Goal: Contribute content: Contribute content

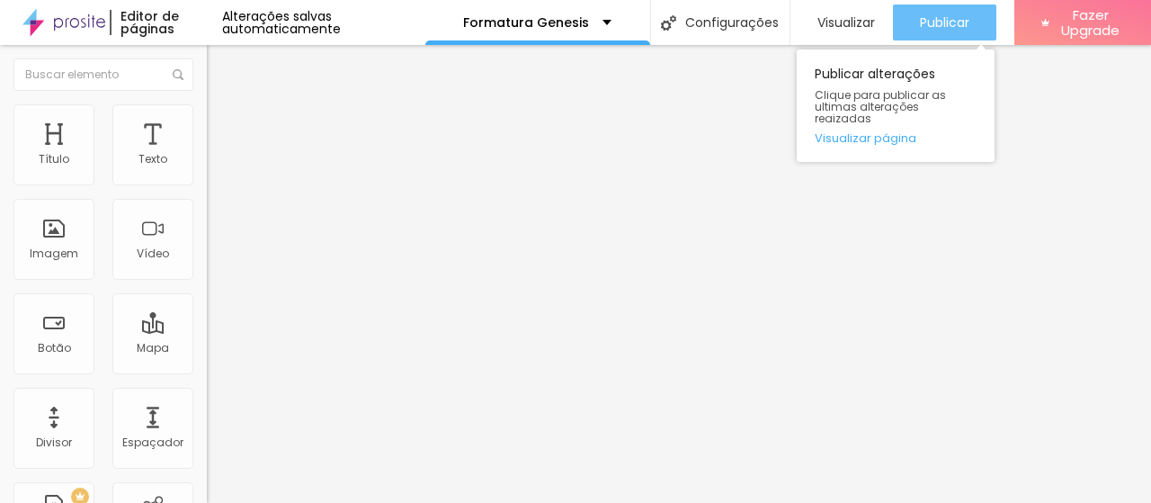
click at [940, 21] on span "Publicar" at bounding box center [944, 22] width 49 height 14
click at [935, 20] on span "Publicar" at bounding box center [944, 22] width 49 height 14
click at [935, 24] on span "Publicar" at bounding box center [944, 22] width 49 height 14
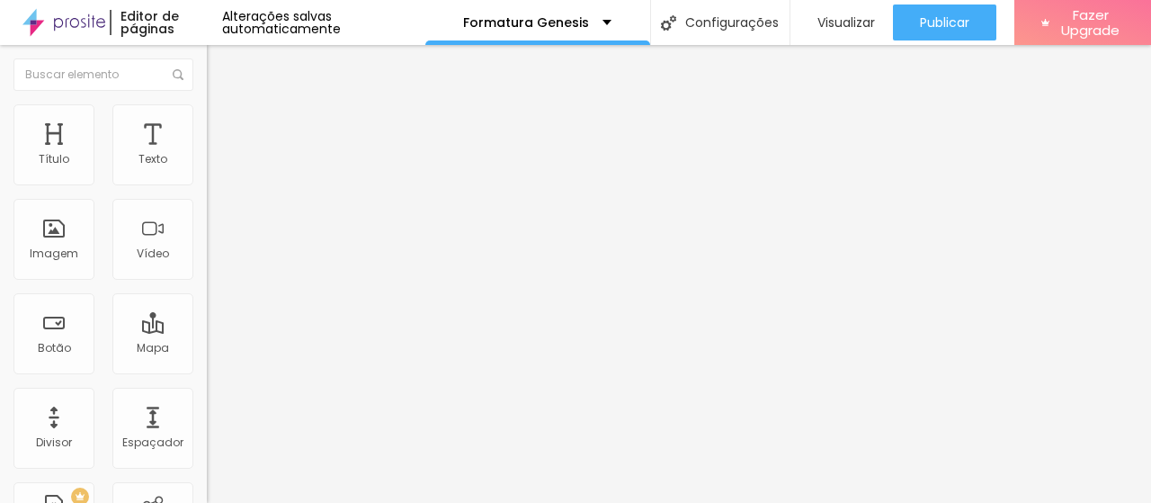
scroll to position [52, 0]
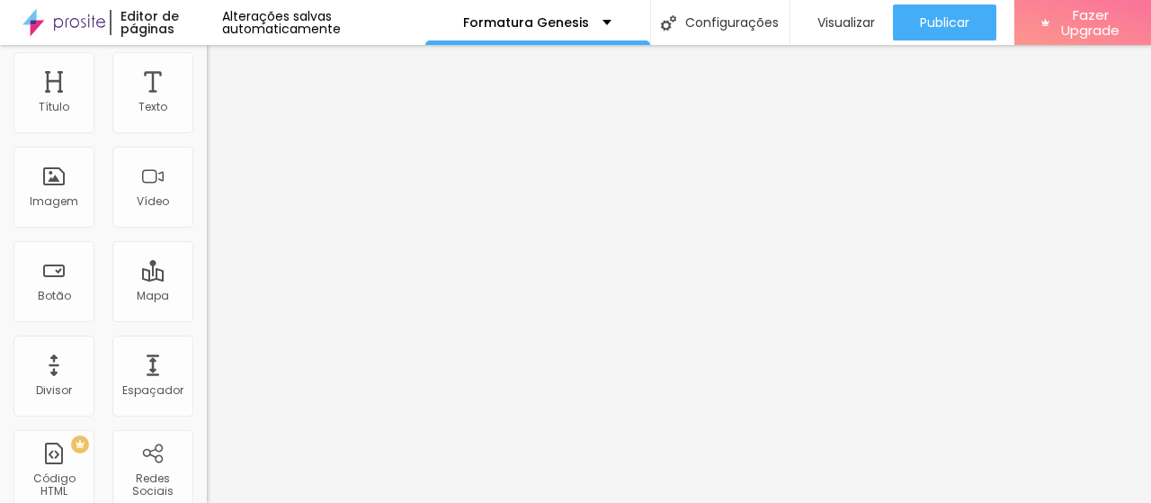
click at [207, 229] on span "Original" at bounding box center [228, 221] width 43 height 15
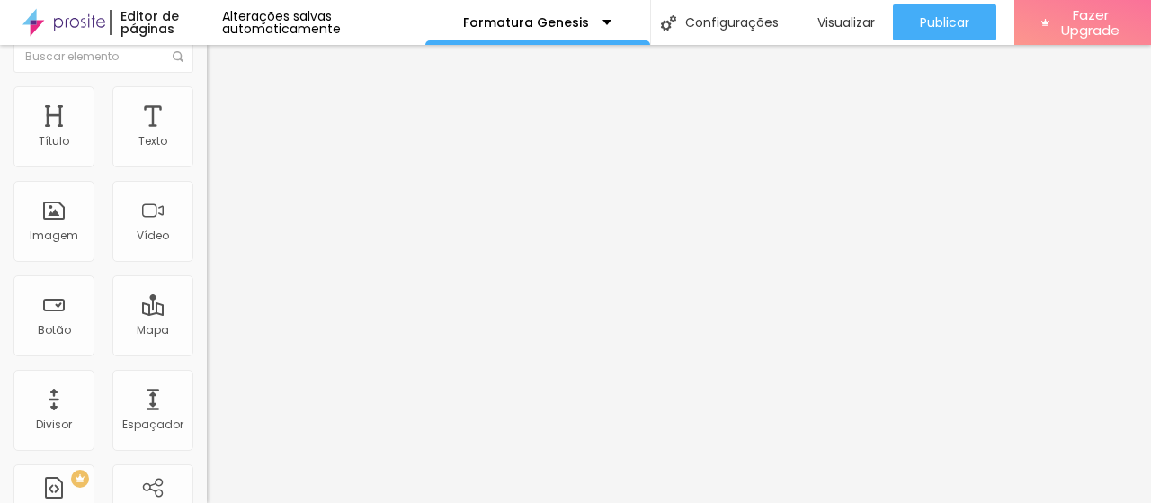
scroll to position [0, 0]
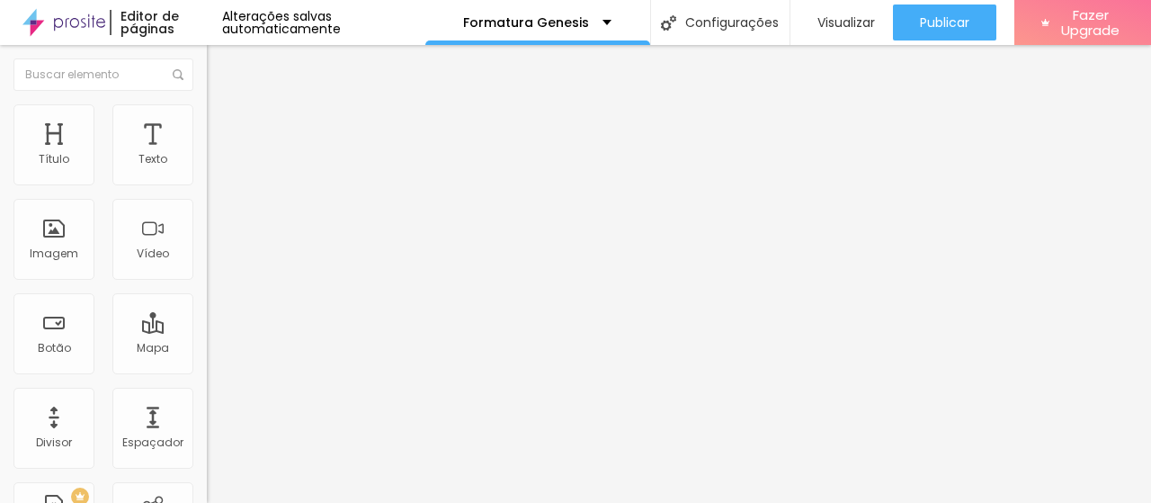
click at [207, 109] on img at bounding box center [215, 112] width 16 height 16
type input "148"
type input "139"
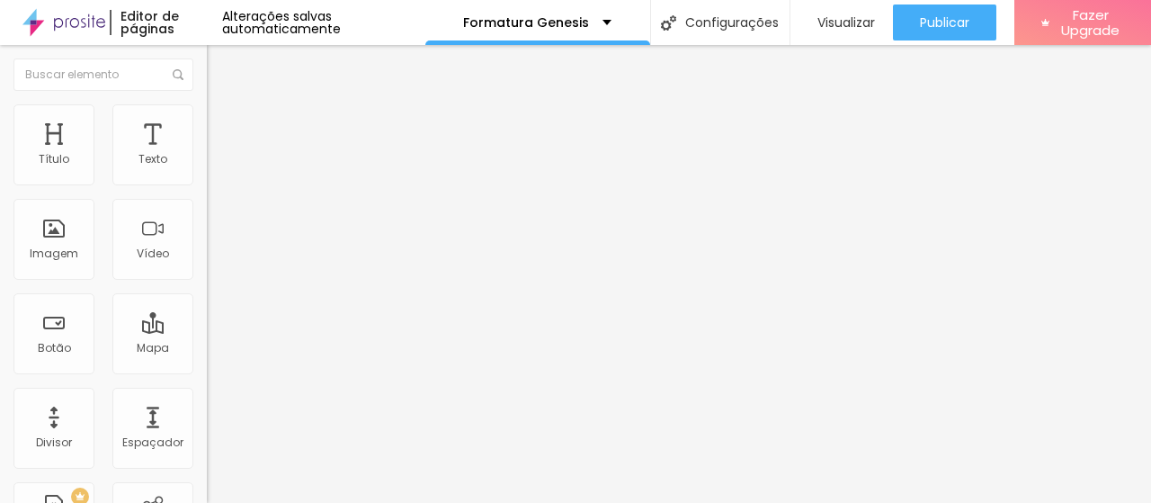
type input "134"
type input "132"
type input "130"
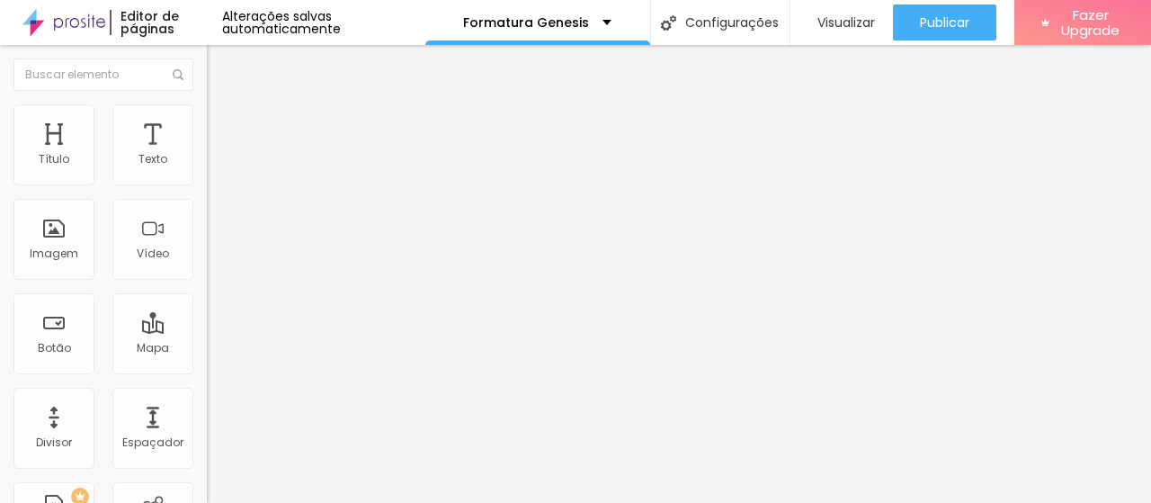
type input "130"
type input "129"
type input "125"
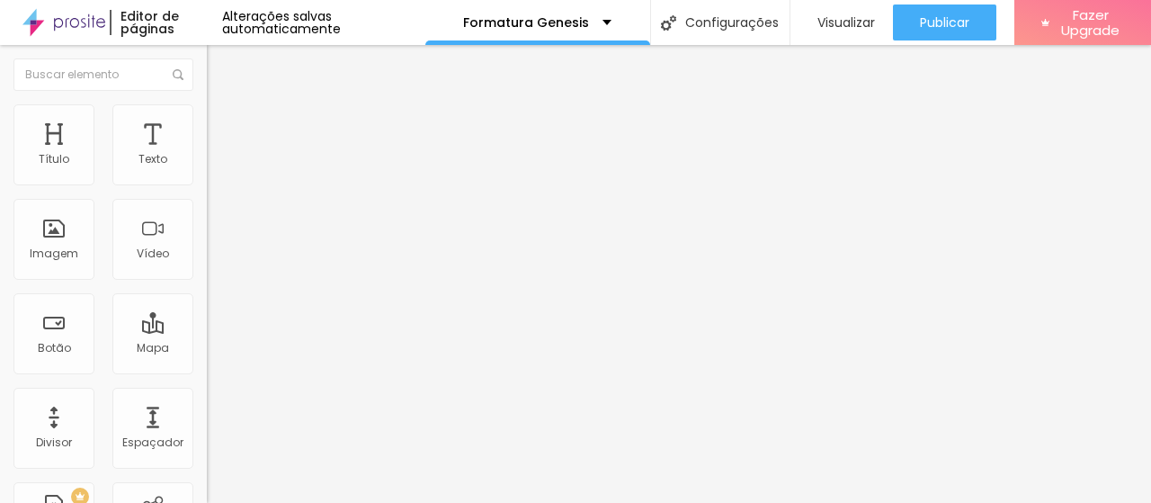
type input "123"
type input "122"
type input "120"
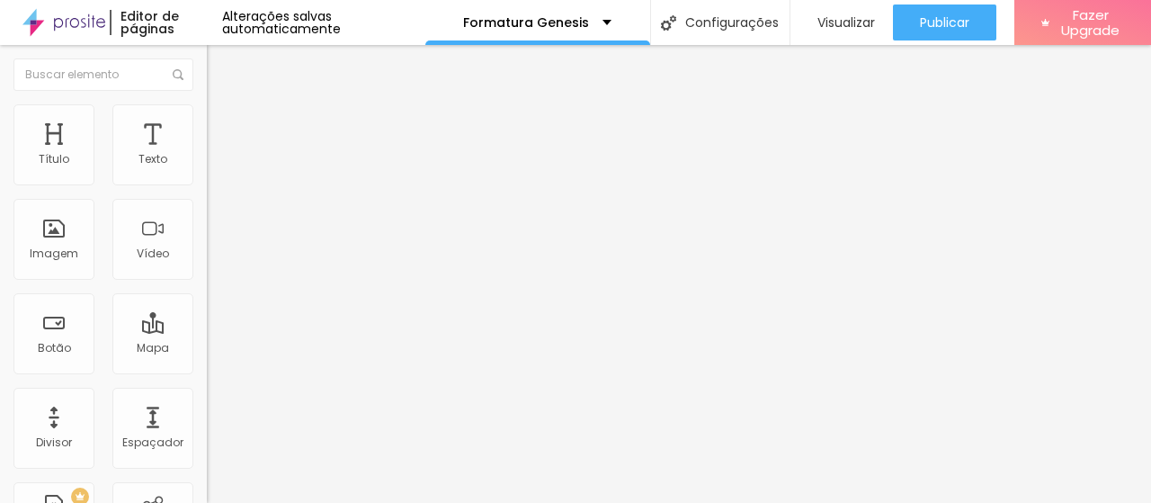
type input "120"
type input "119"
type input "118"
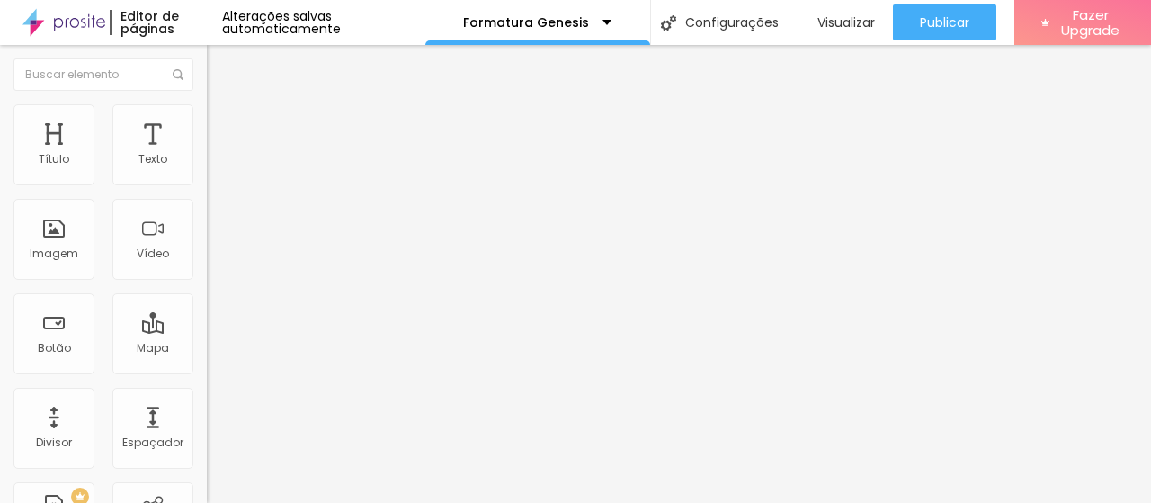
type input "115"
type input "114"
type input "109"
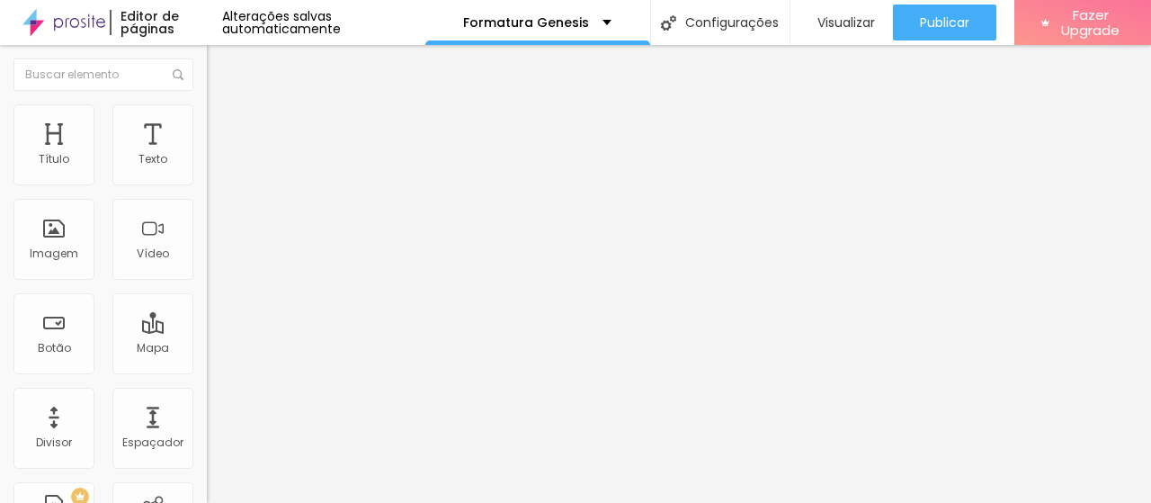
type input "109"
type input "104"
type input "98"
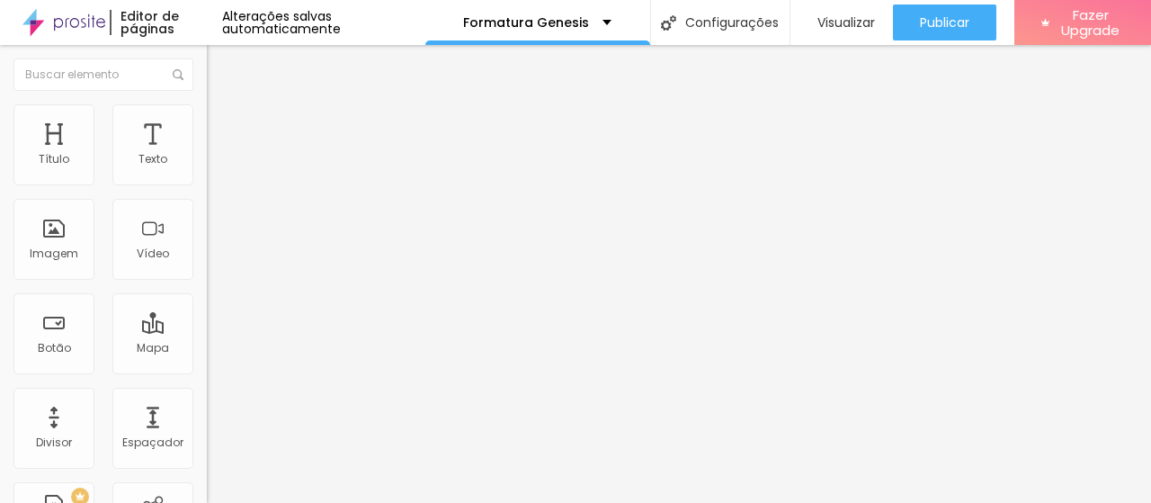
type input "95"
type input "89"
type input "87"
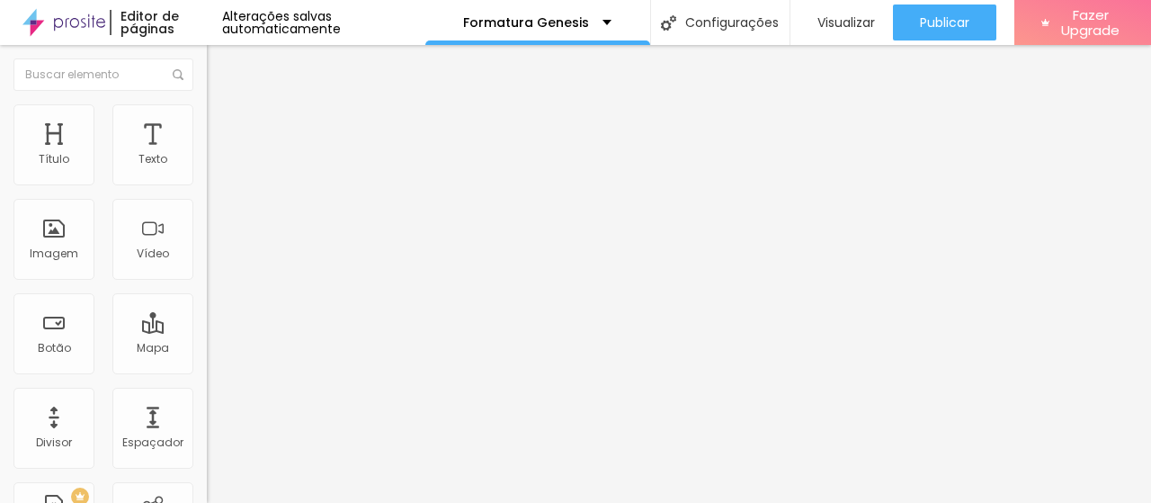
type input "87"
type input "84"
type input "82"
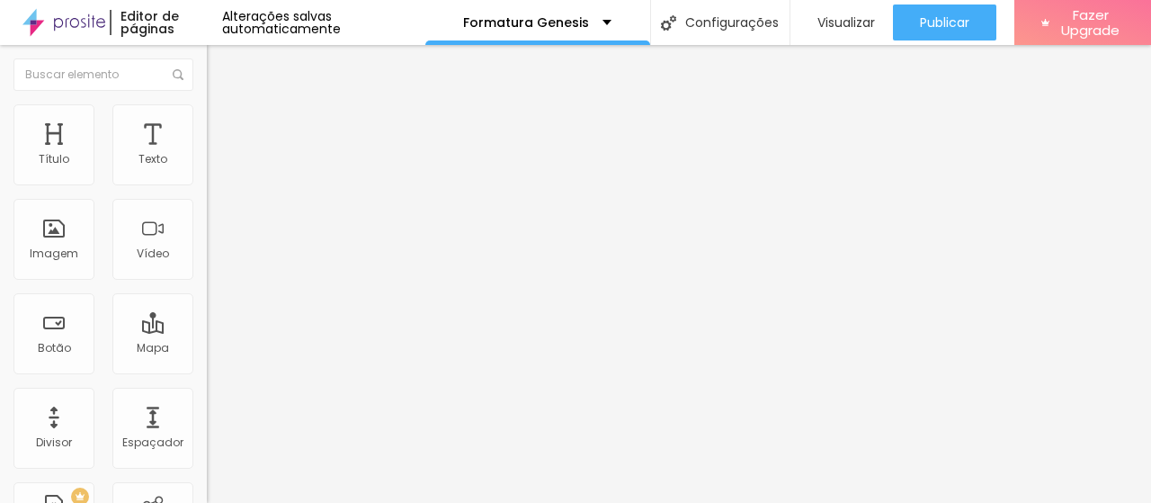
type input "76"
type input "70"
type input "65"
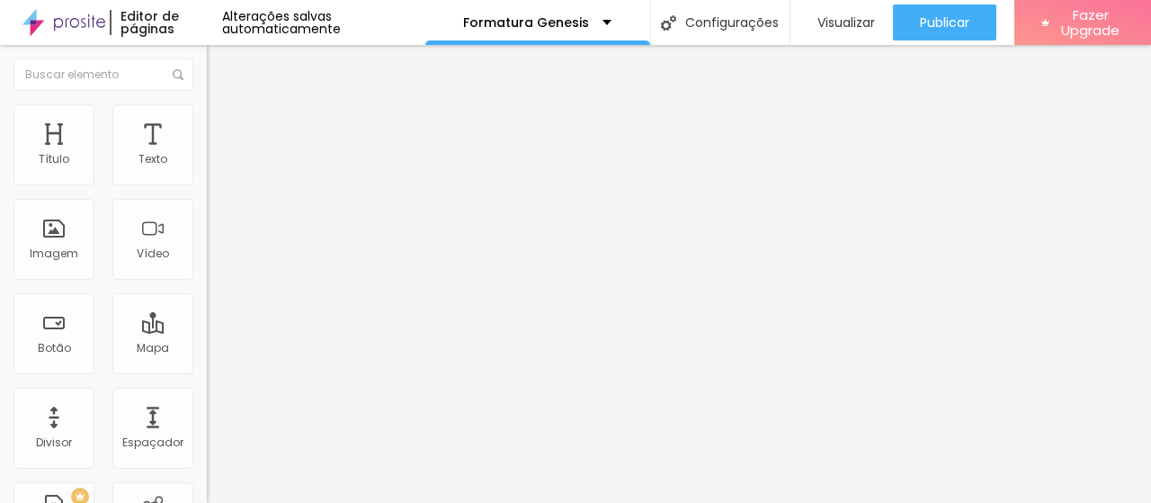
type input "65"
type input "59"
type input "54"
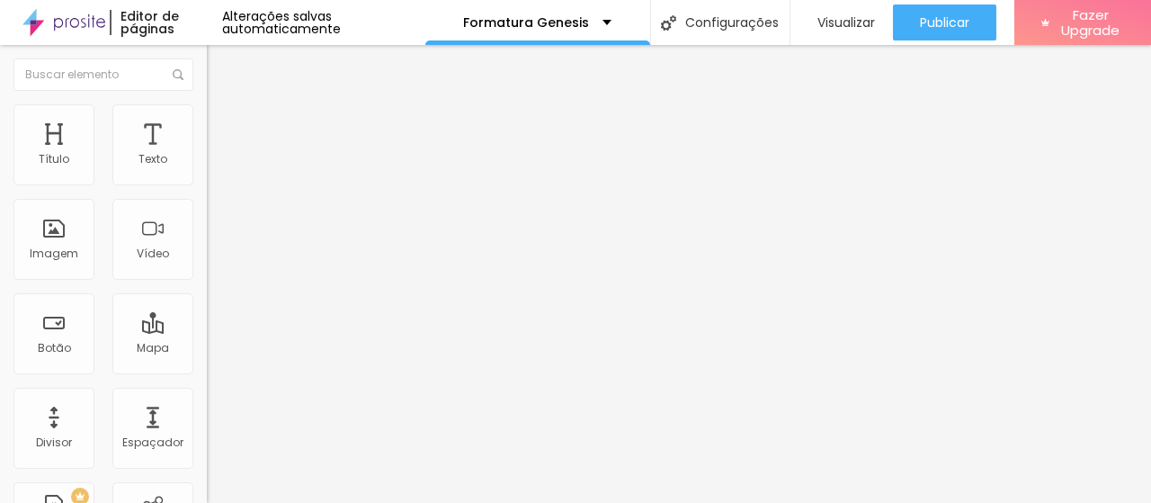
type input "48"
type input "43"
type input "39"
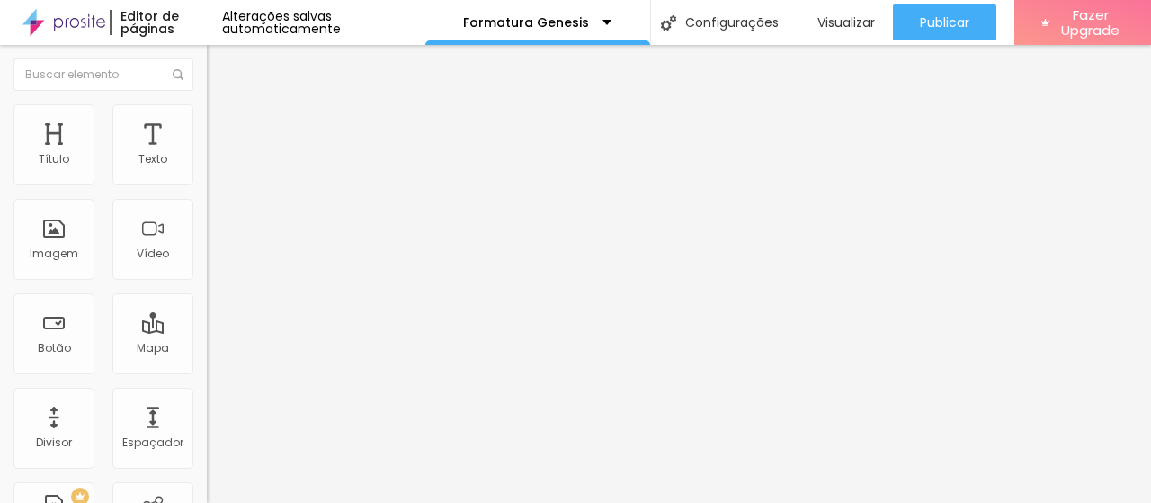
type input "39"
type input "32"
type input "30"
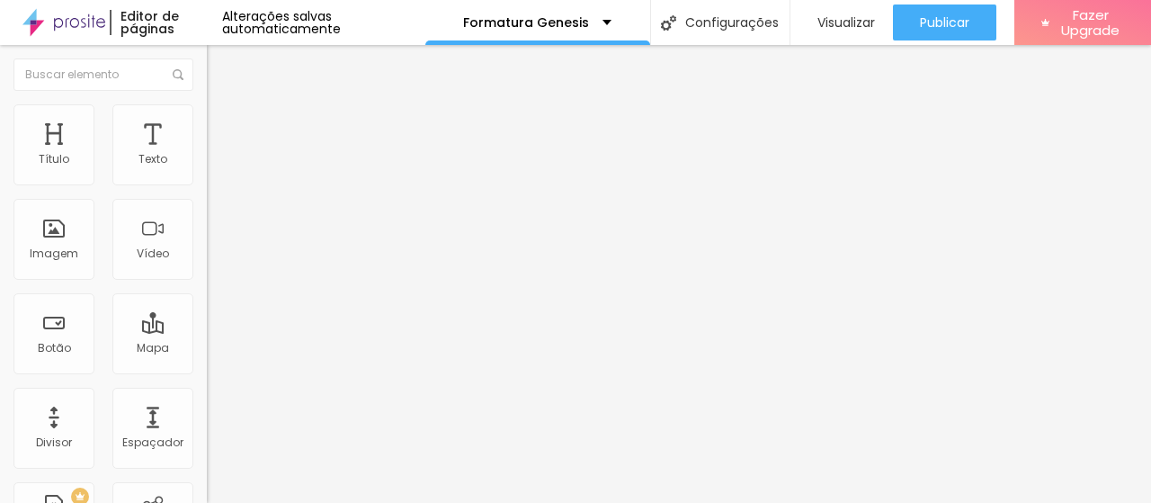
type input "24"
type input "18"
type input "11"
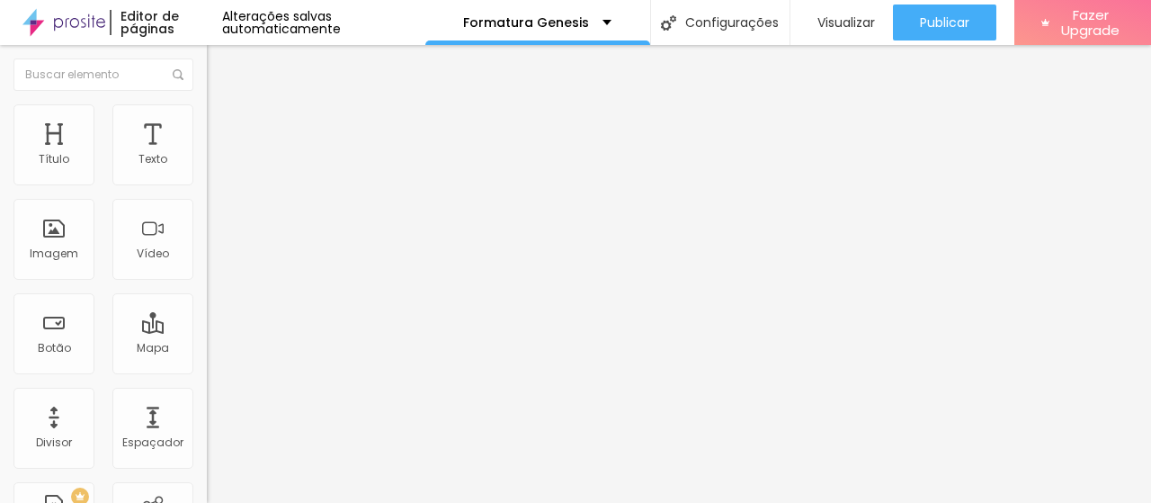
type input "11"
type input "4"
type input "0"
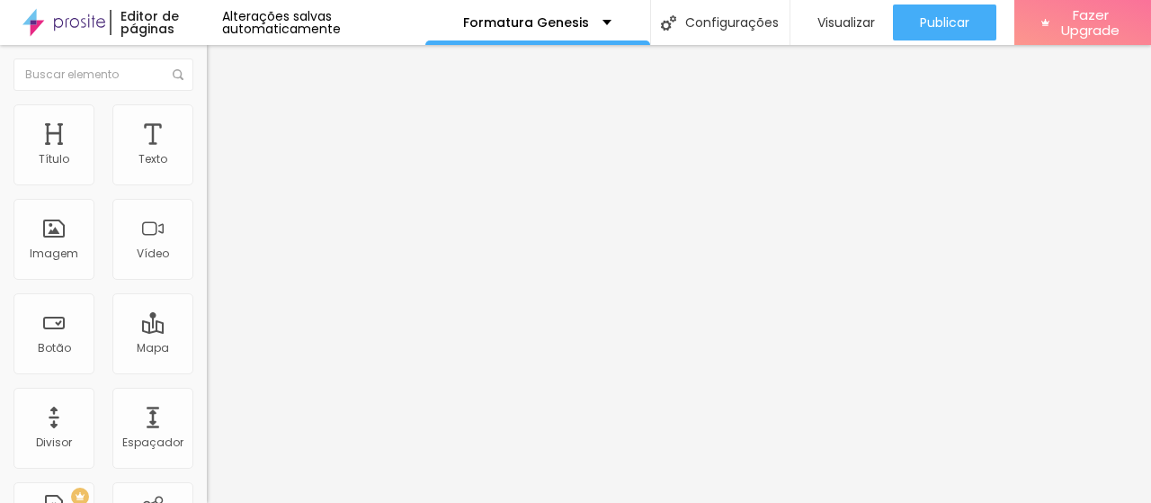
drag, startPoint x: 122, startPoint y: 224, endPoint x: 0, endPoint y: 211, distance: 122.9
click at [207, 395] on input "range" at bounding box center [265, 402] width 116 height 14
type input "5"
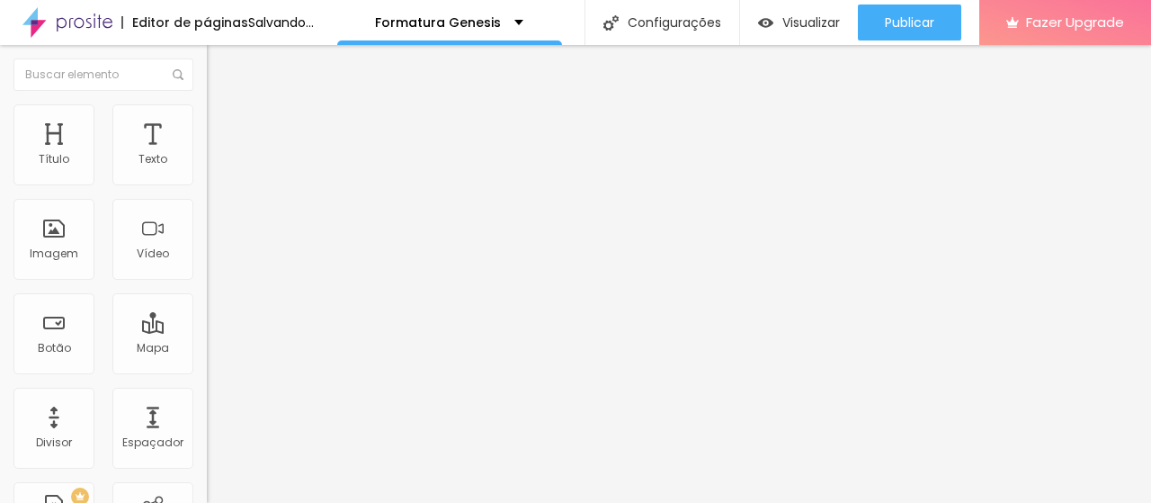
type input "7"
type input "8"
type input "9"
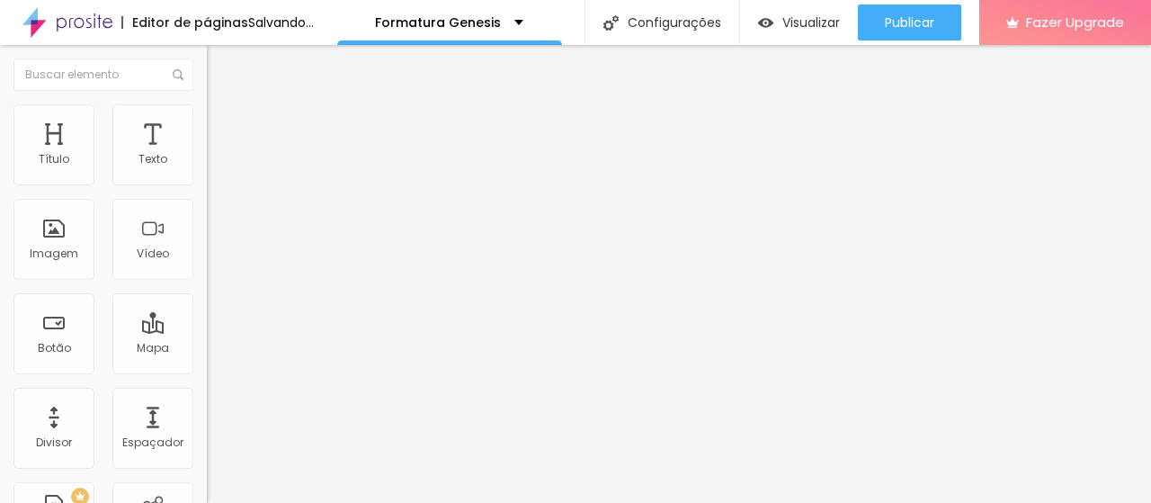
type input "9"
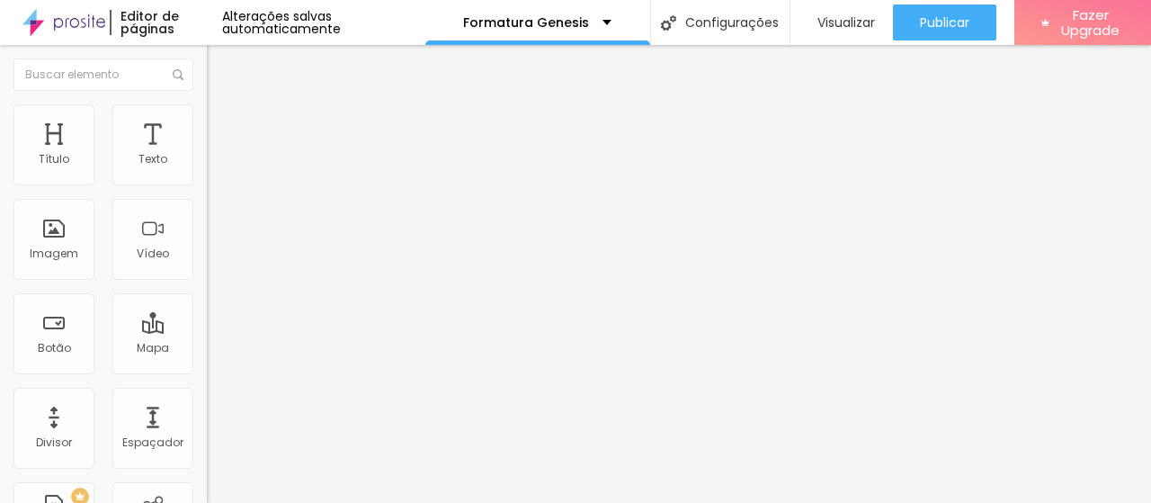
type input "21"
type input "25"
type input "28"
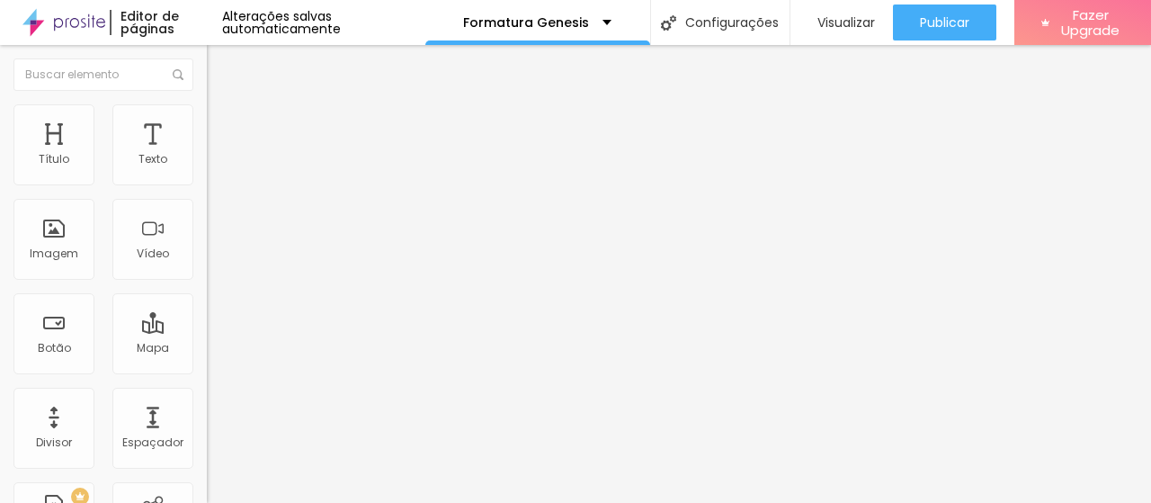
type input "28"
type input "29"
type input "32"
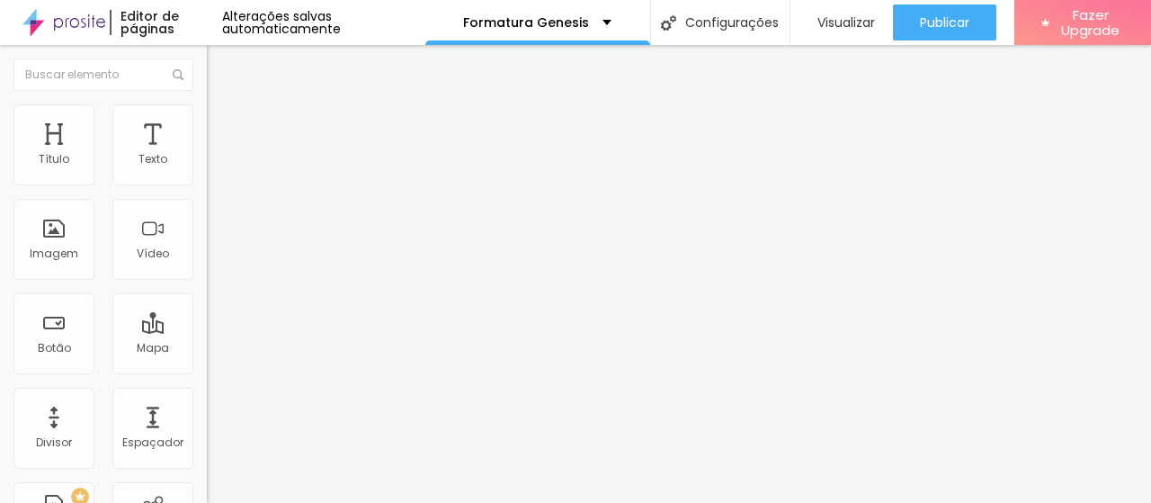
type input "33"
type input "35"
type input "37"
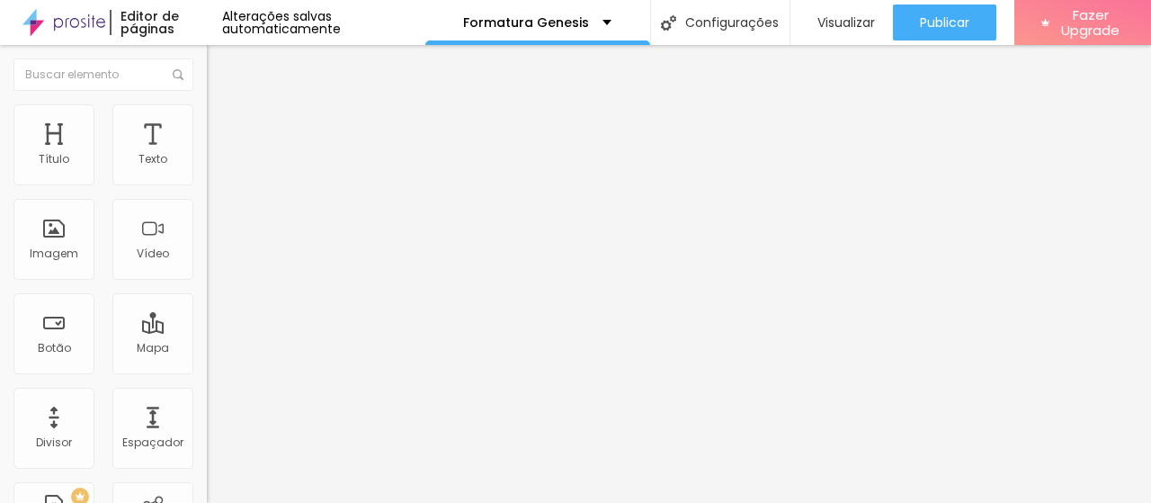
type input "37"
type input "38"
type input "40"
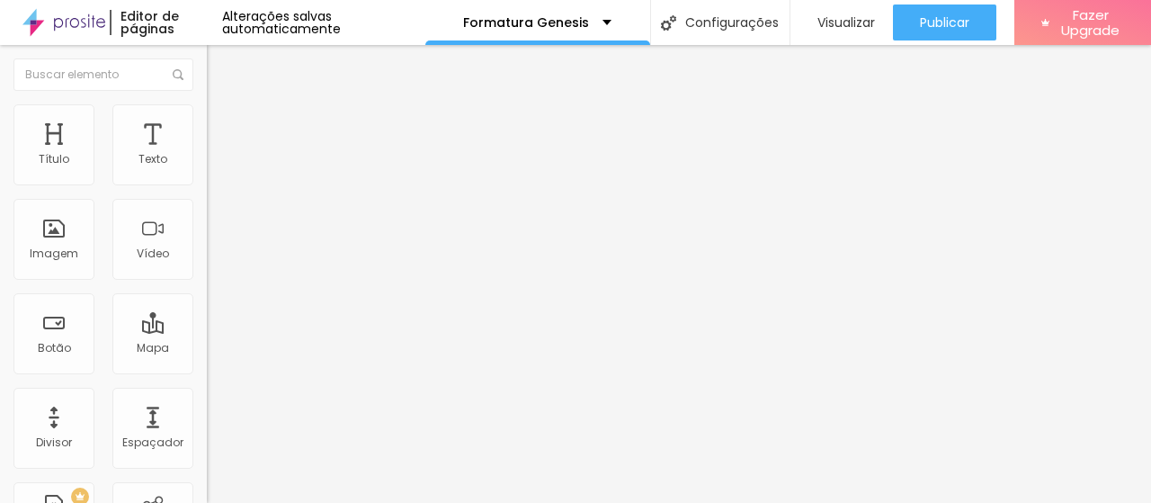
type input "41"
type input "44"
type input "47"
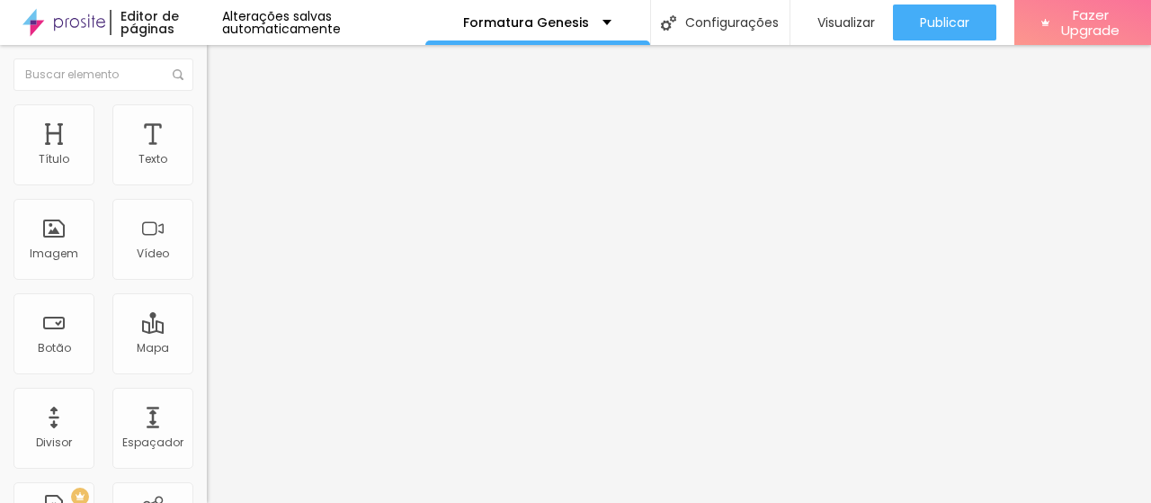
type input "47"
type input "48"
type input "49"
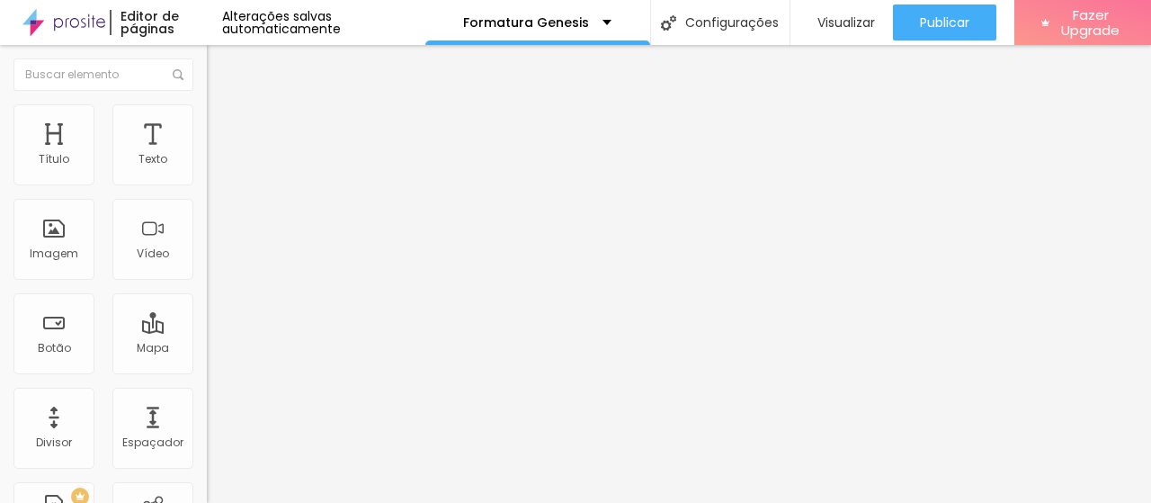
type input "51"
type input "53"
type input "54"
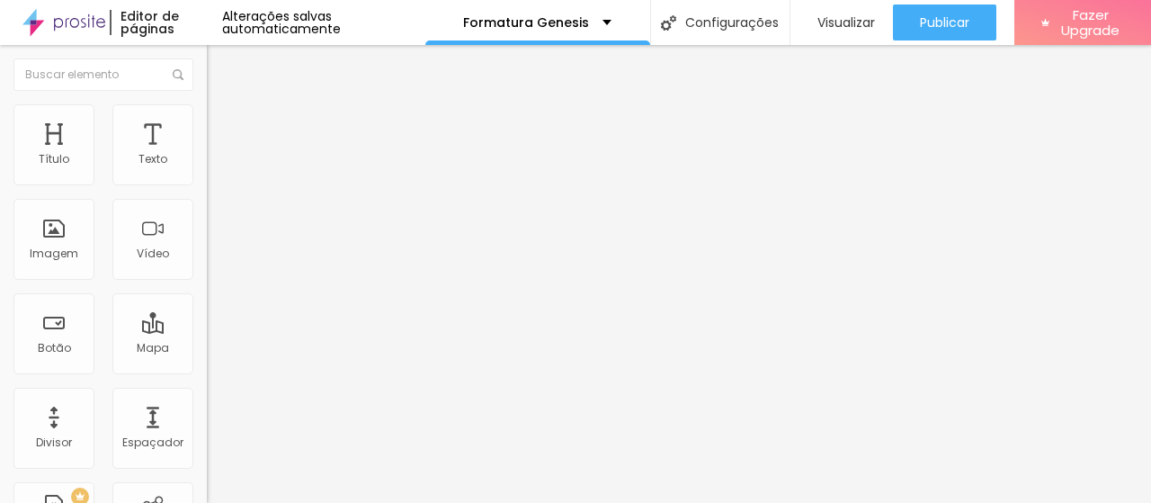
type input "54"
type input "55"
type input "56"
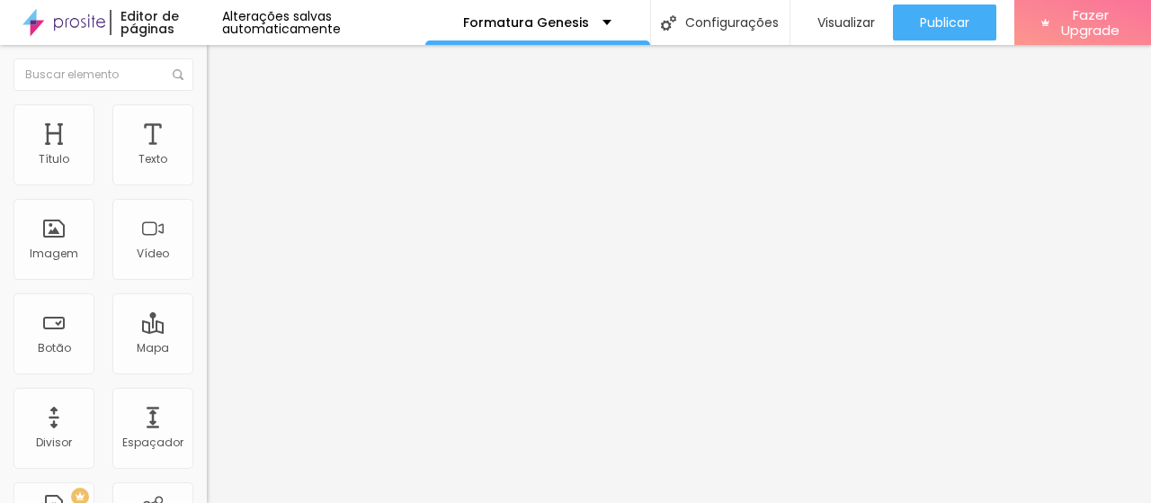
type input "58"
type input "59"
type input "61"
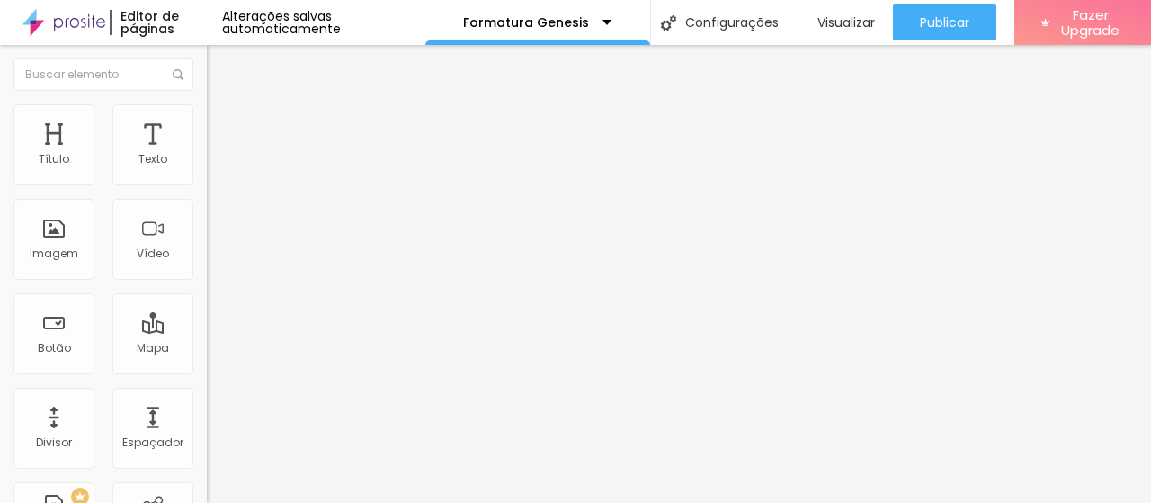
type input "61"
type input "62"
type input "63"
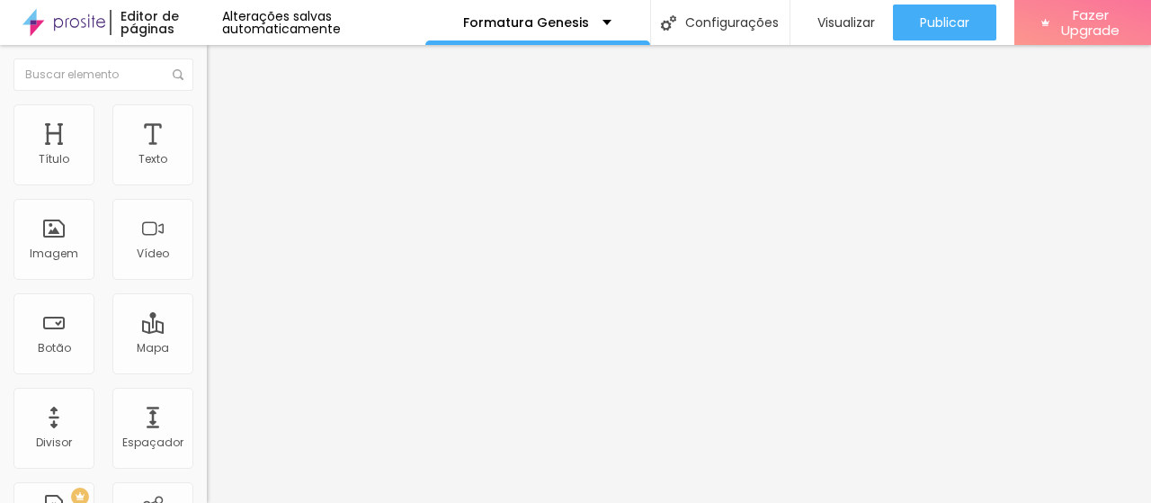
type input "66"
type input "67"
type input "69"
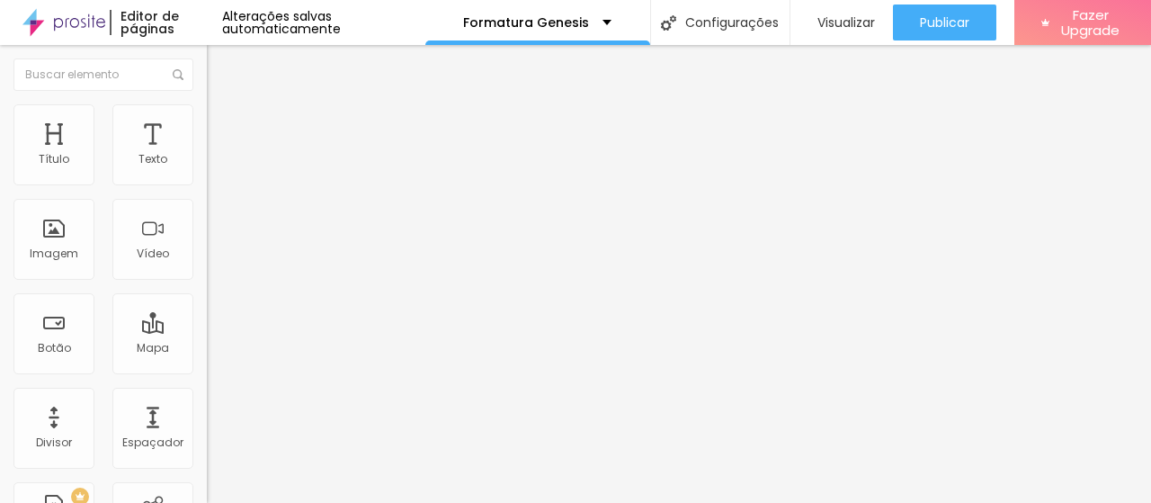
type input "69"
type input "70"
type input "71"
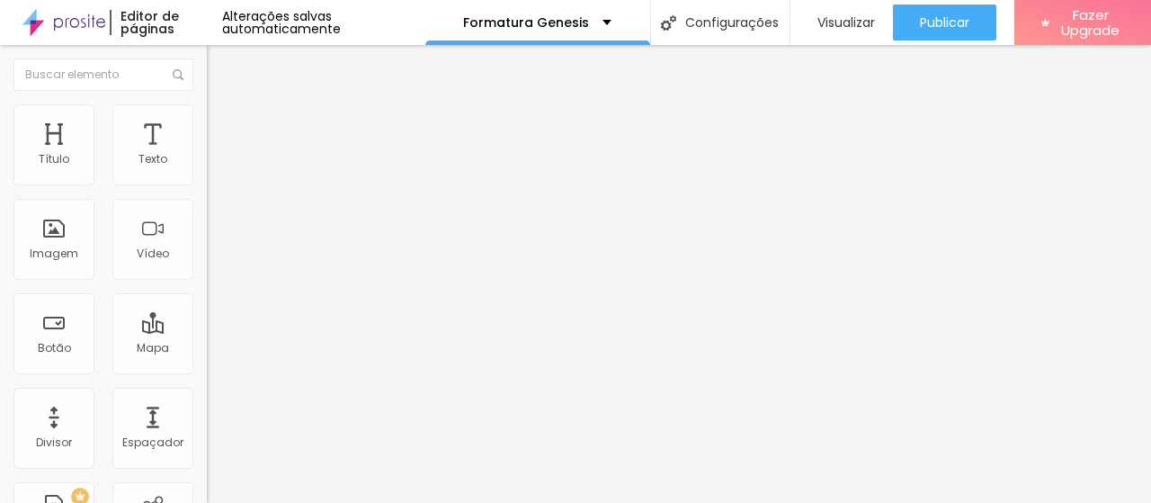
type input "72"
type input "74"
type input "75"
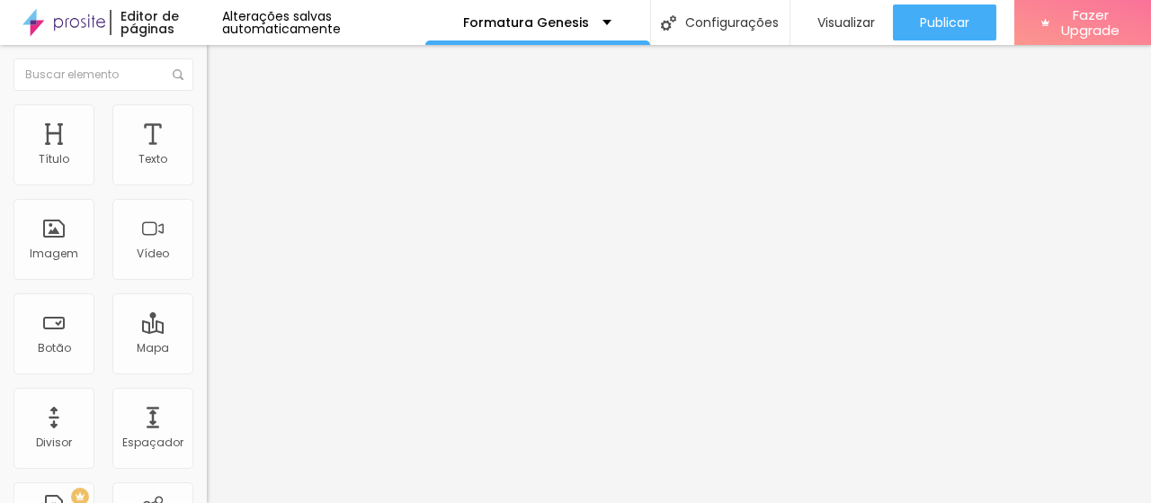
type input "75"
type input "76"
type input "77"
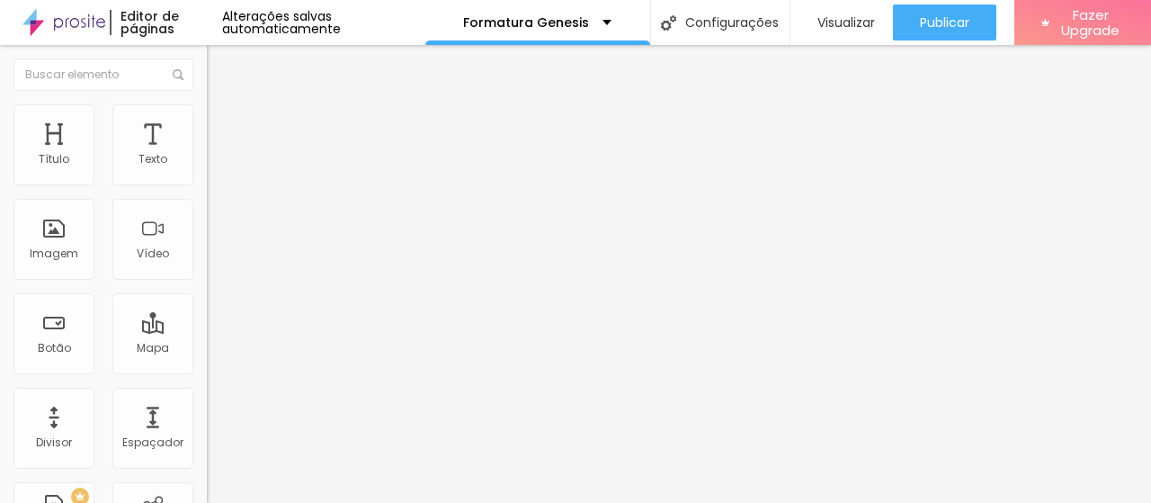
drag, startPoint x: 44, startPoint y: 227, endPoint x: 85, endPoint y: 228, distance: 40.5
type input "77"
click at [207, 395] on input "range" at bounding box center [265, 402] width 116 height 14
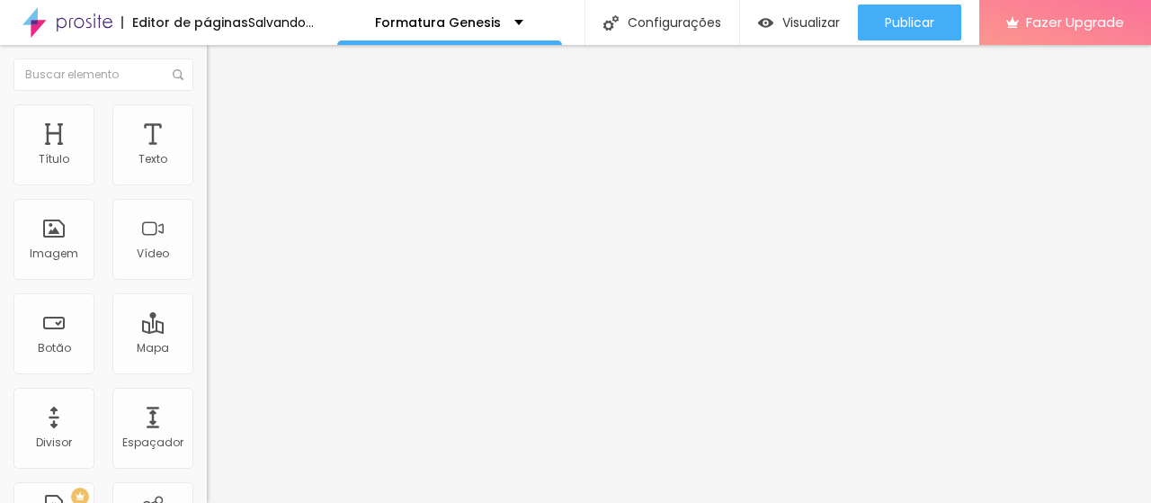
click at [207, 107] on img at bounding box center [215, 112] width 16 height 16
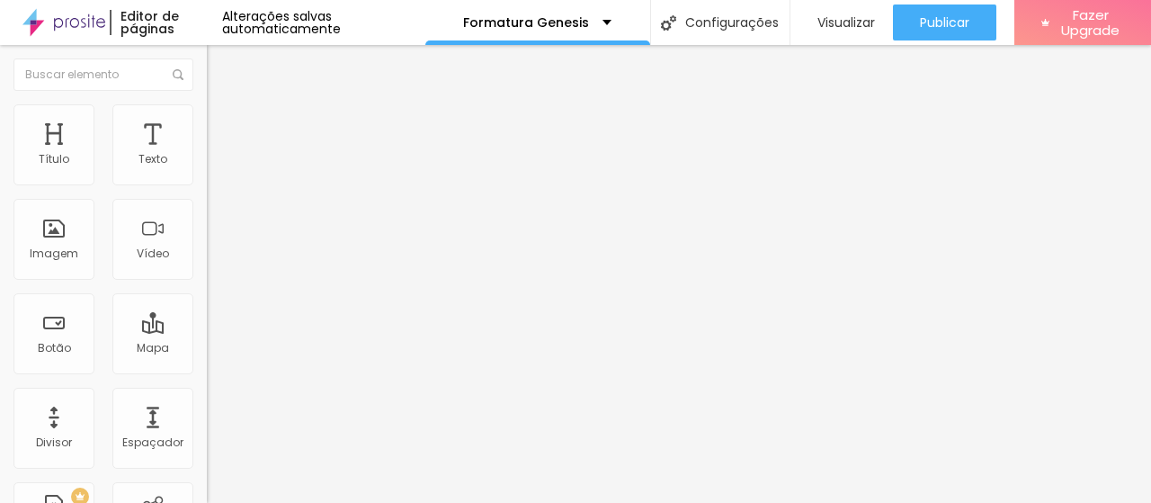
click at [207, 108] on img at bounding box center [215, 112] width 16 height 16
type input "88"
type input "92"
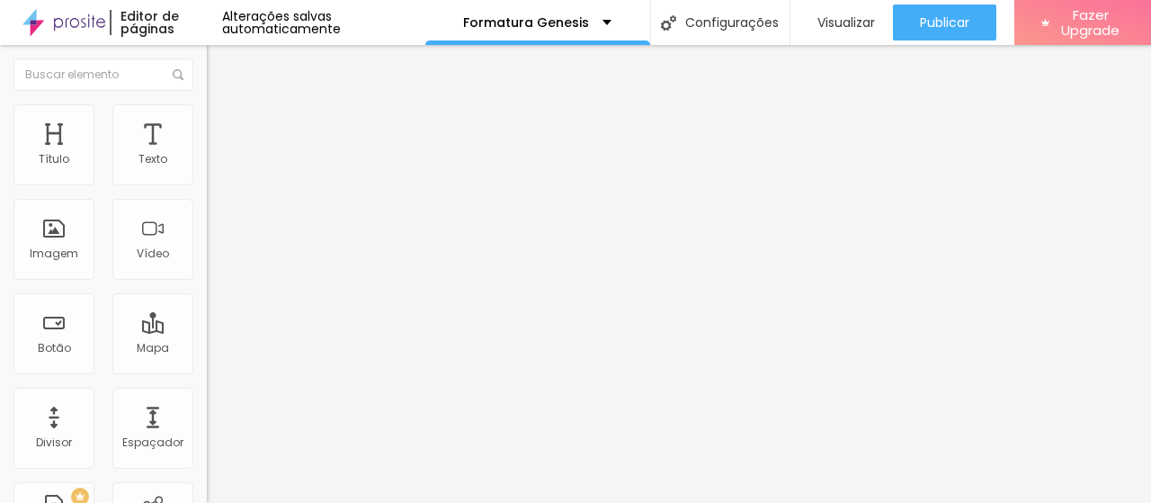
type input "94"
type input "96"
type input "98"
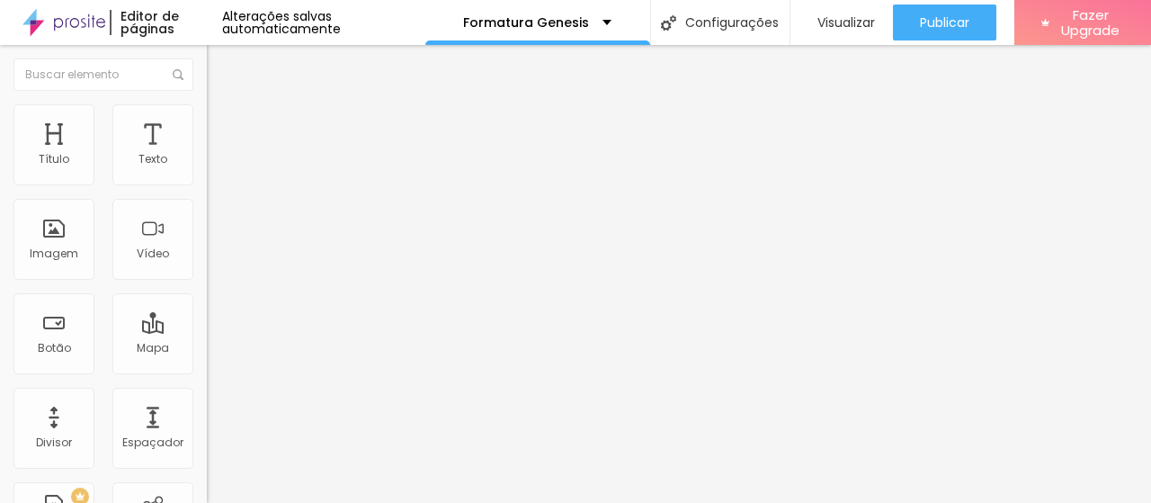
type input "98"
type input "101"
type input "106"
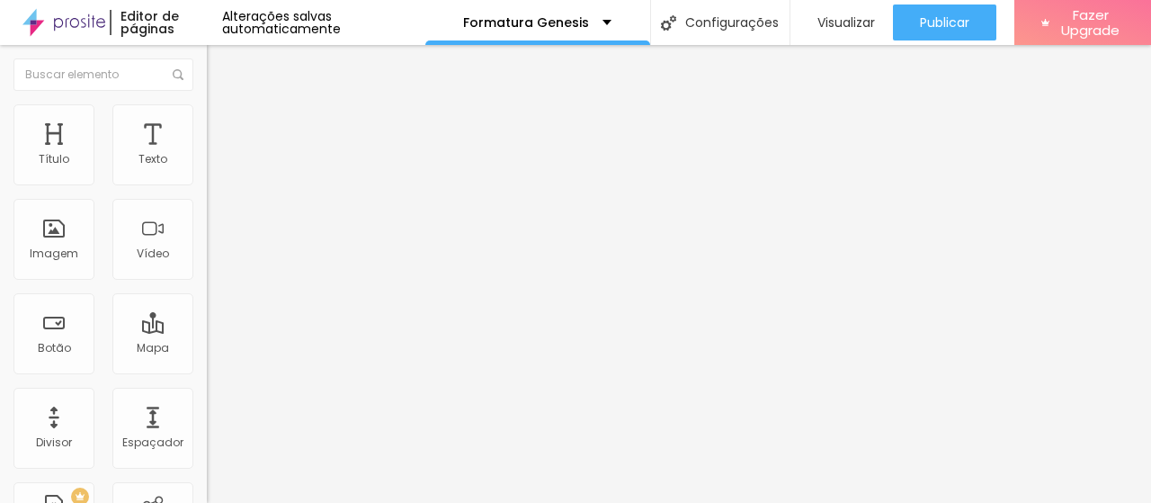
type input "108"
type input "109"
type input "111"
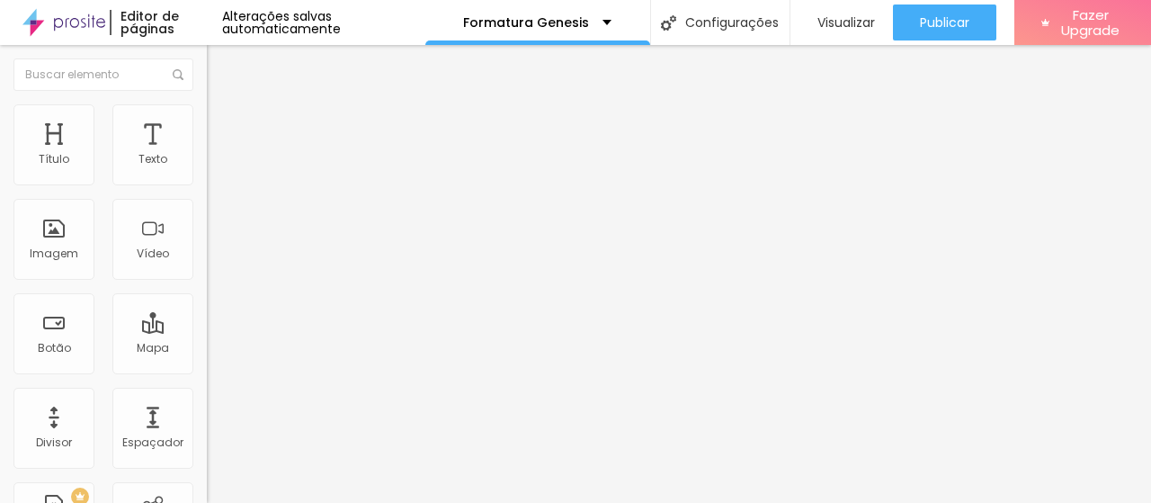
type input "111"
type input "115"
type input "119"
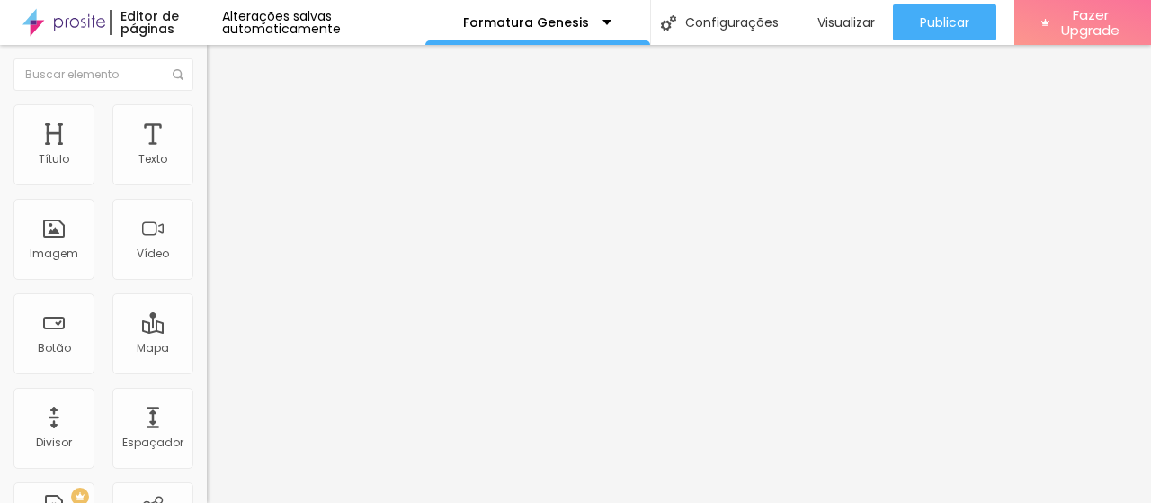
type input "120"
type input "122"
type input "123"
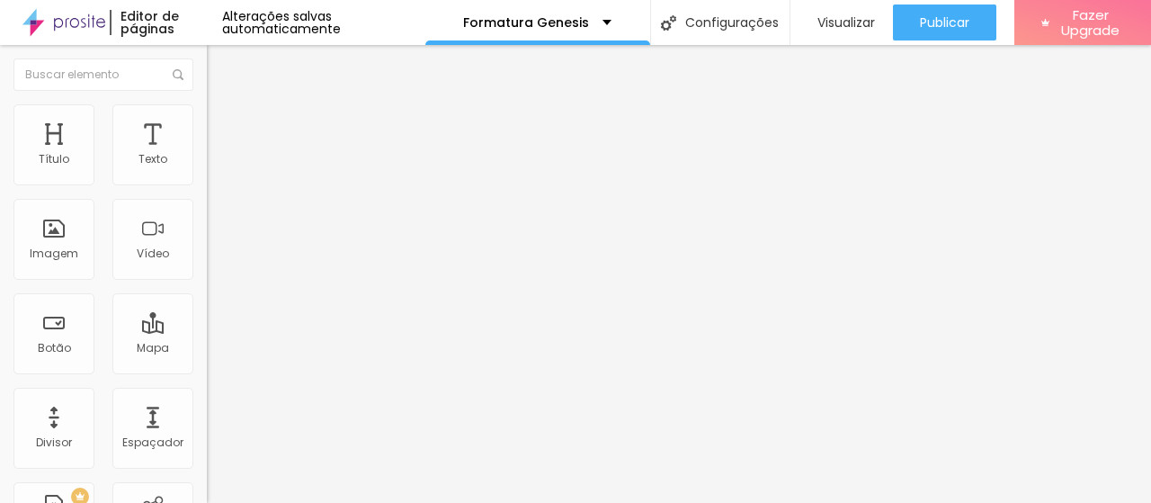
type input "123"
type input "128"
type input "129"
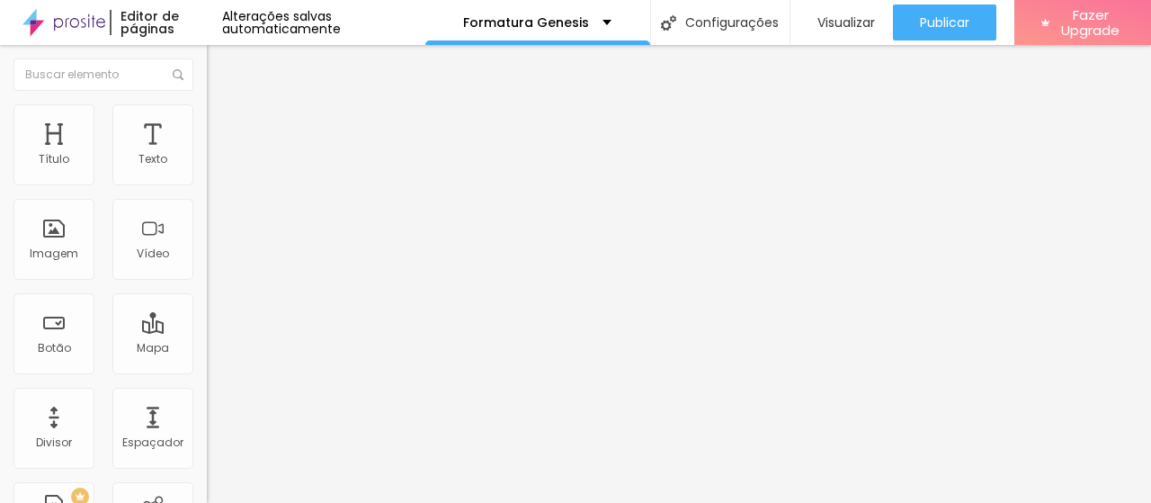
type input "130"
type input "132"
type input "138"
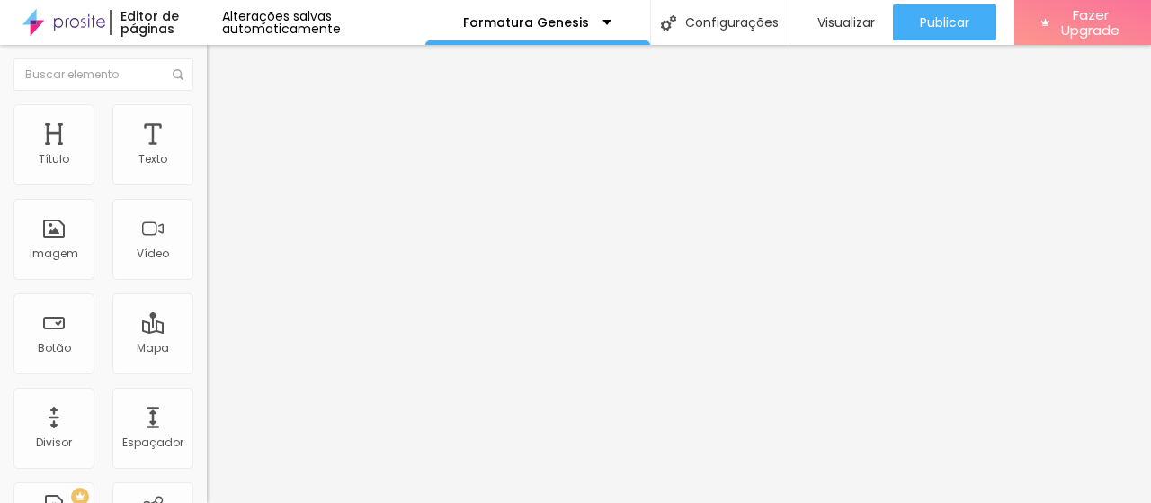
type input "138"
type input "139"
type input "140"
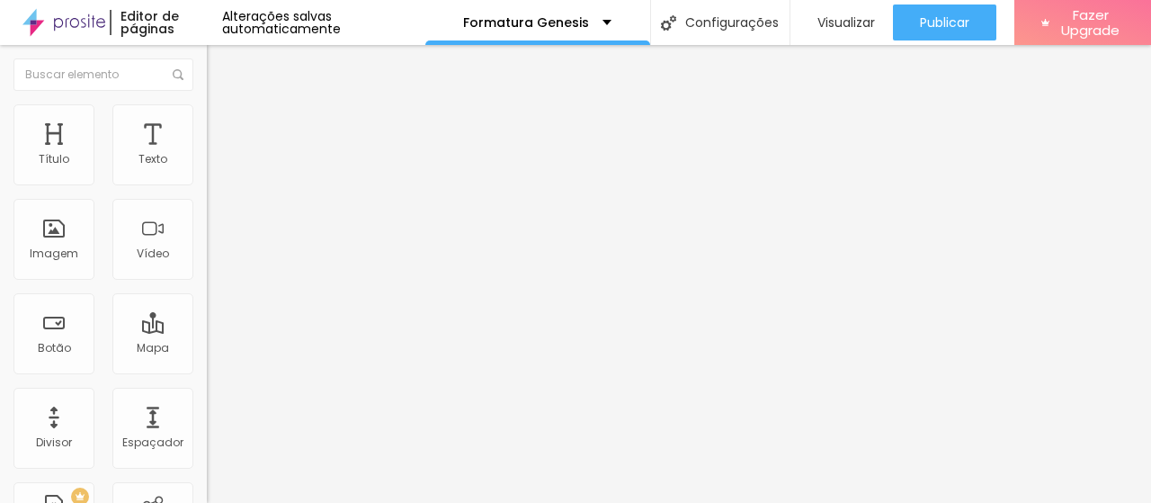
type input "141"
type input "143"
drag, startPoint x: 85, startPoint y: 228, endPoint x: 120, endPoint y: 236, distance: 36.7
click at [207, 395] on input "range" at bounding box center [265, 402] width 116 height 14
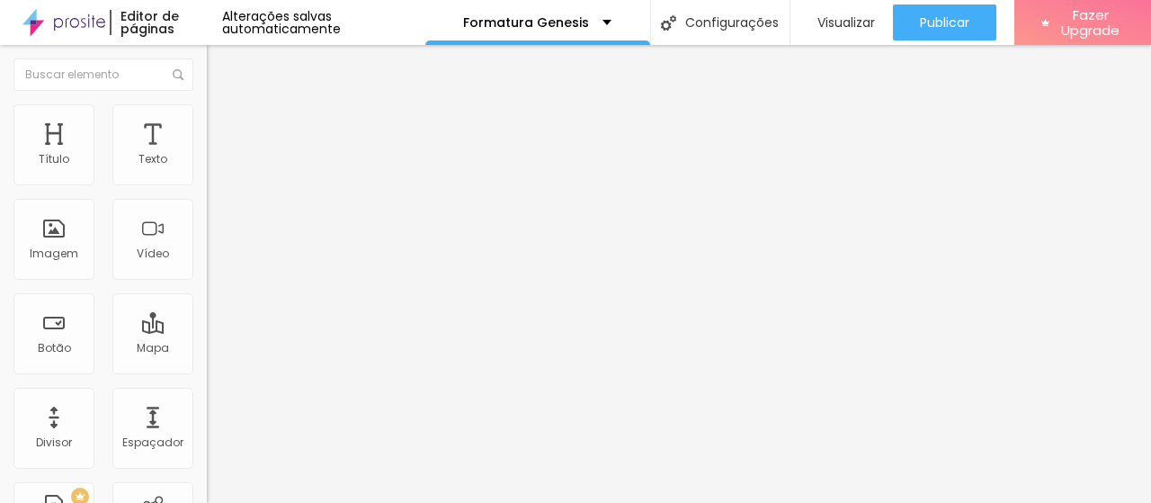
click at [207, 109] on img at bounding box center [215, 112] width 16 height 16
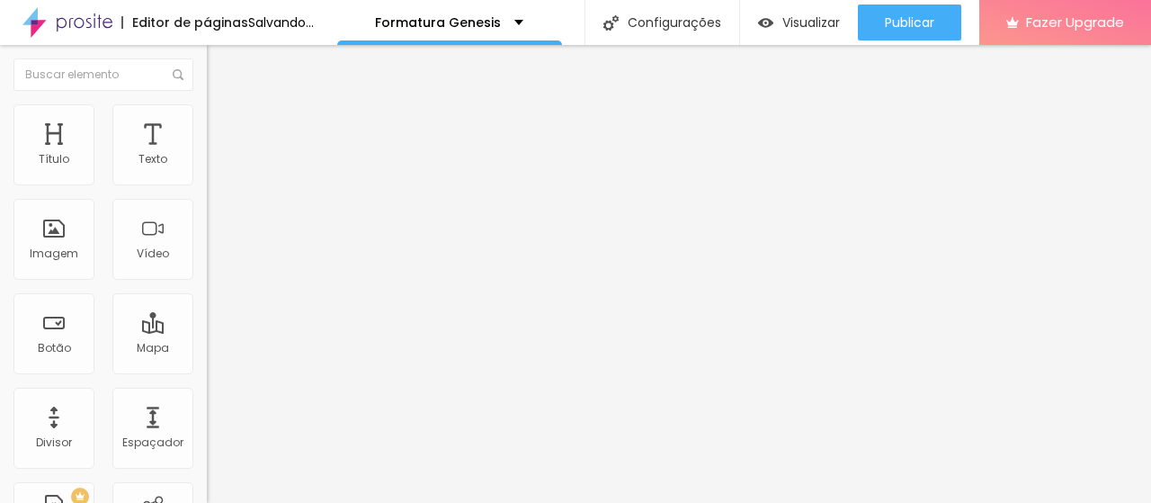
drag, startPoint x: 39, startPoint y: 227, endPoint x: 97, endPoint y: 232, distance: 58.6
click at [207, 395] on input "range" at bounding box center [265, 402] width 116 height 14
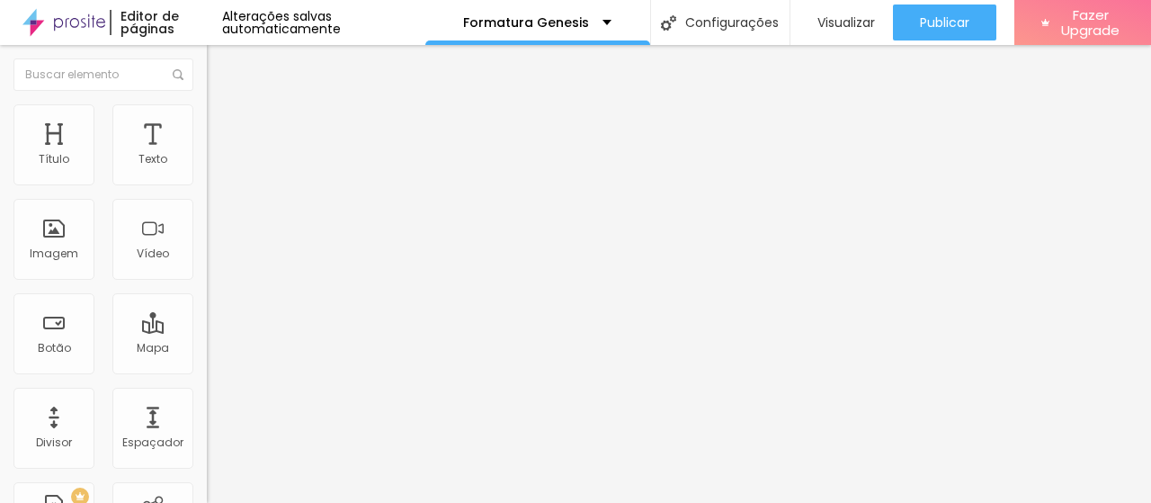
click at [207, 114] on img at bounding box center [215, 112] width 16 height 16
drag, startPoint x: 40, startPoint y: 224, endPoint x: 98, endPoint y: 236, distance: 59.6
click at [207, 395] on input "range" at bounding box center [265, 402] width 116 height 14
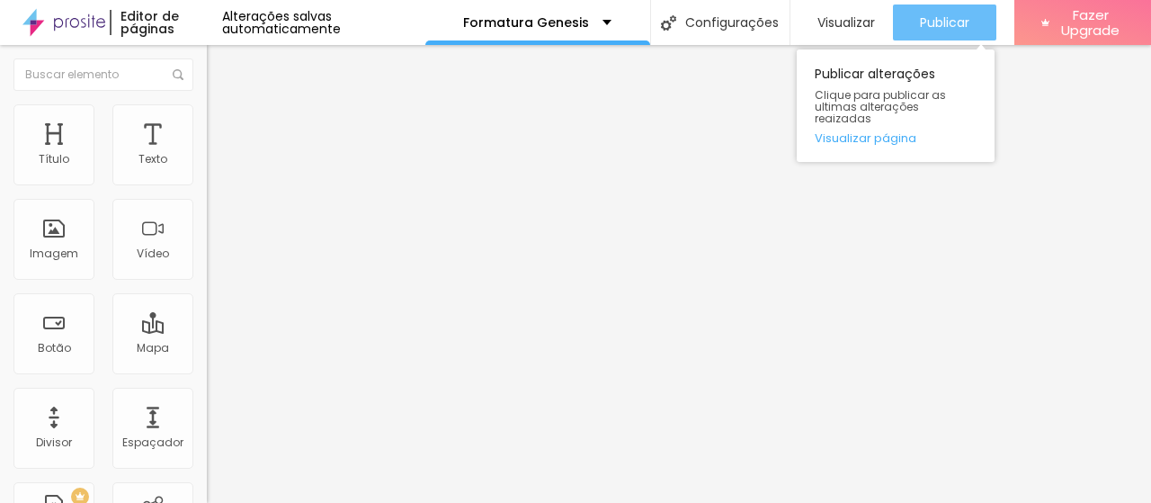
click at [924, 23] on span "Publicar" at bounding box center [944, 22] width 49 height 14
click at [910, 15] on button "Publicar" at bounding box center [944, 22] width 103 height 36
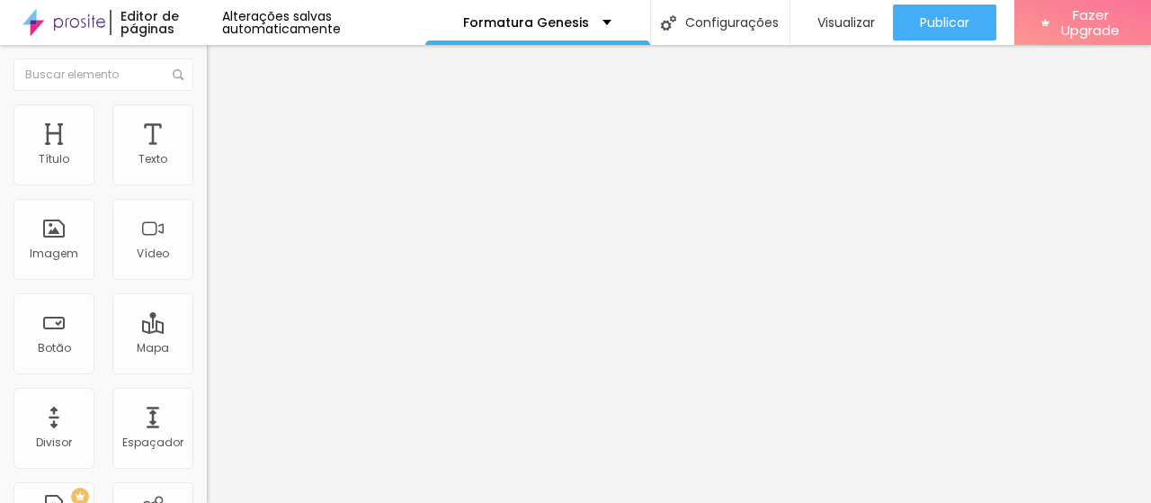
click at [216, 165] on icon "button" at bounding box center [219, 161] width 7 height 7
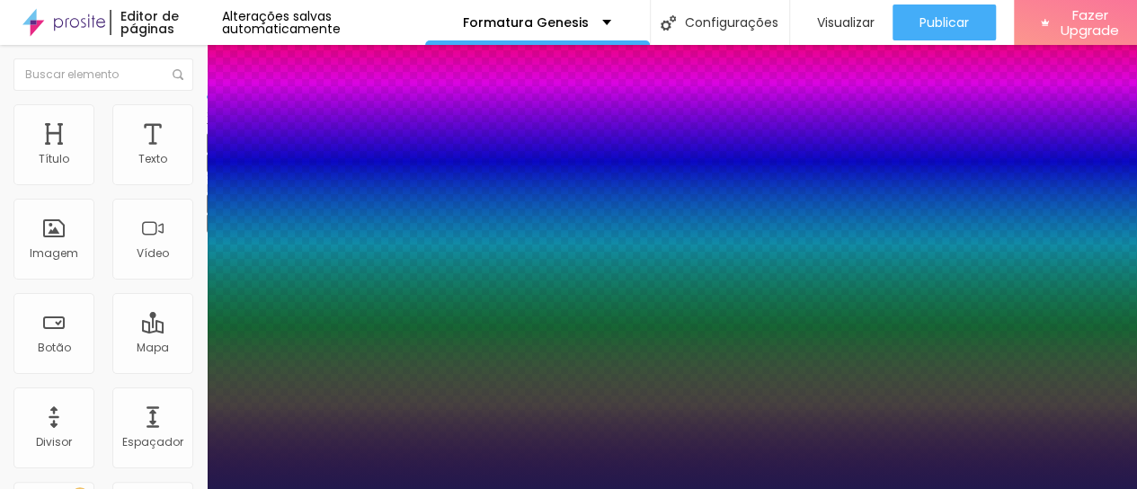
drag, startPoint x: 276, startPoint y: 303, endPoint x: 292, endPoint y: 303, distance: 16.2
click at [1000, 489] on div at bounding box center [568, 489] width 1137 height 0
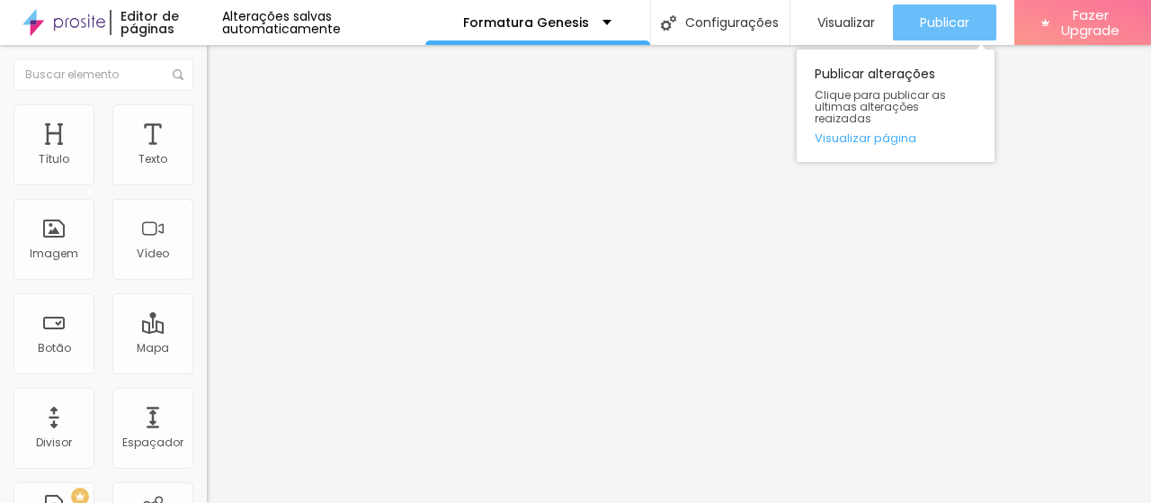
click at [936, 22] on span "Publicar" at bounding box center [944, 22] width 49 height 14
click at [948, 21] on span "Publicar" at bounding box center [944, 22] width 49 height 14
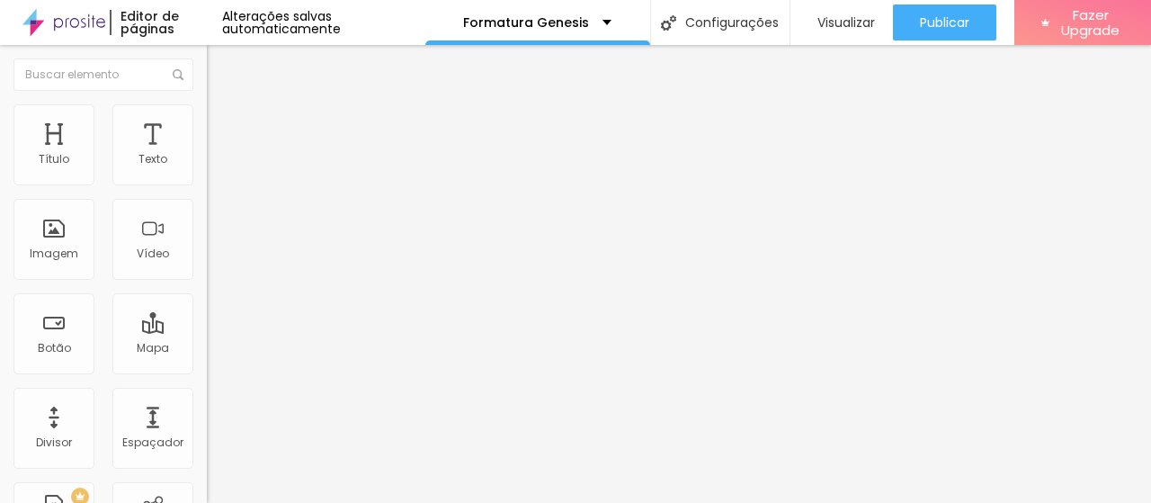
click at [216, 165] on icon "button" at bounding box center [219, 161] width 7 height 7
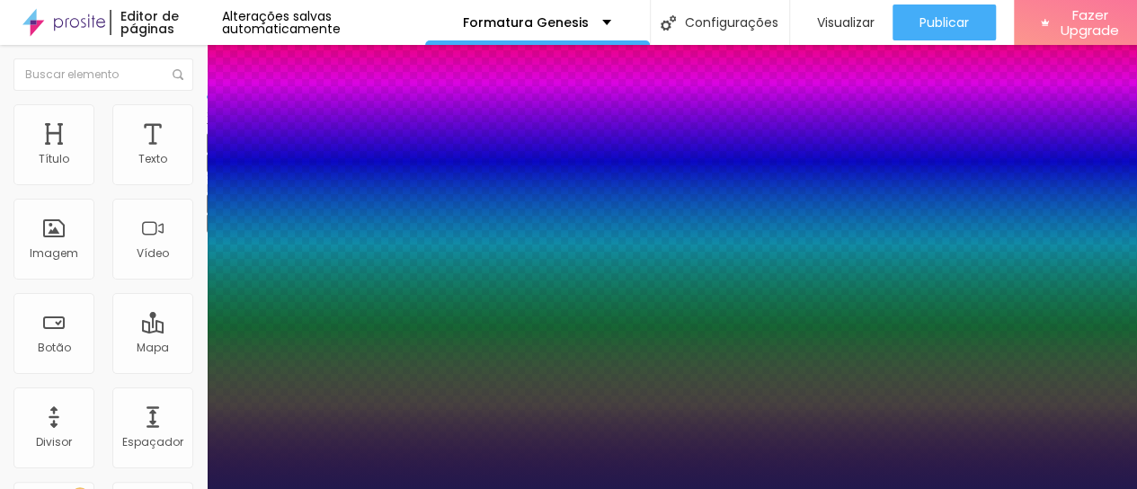
click at [595, 489] on div at bounding box center [568, 489] width 1137 height 0
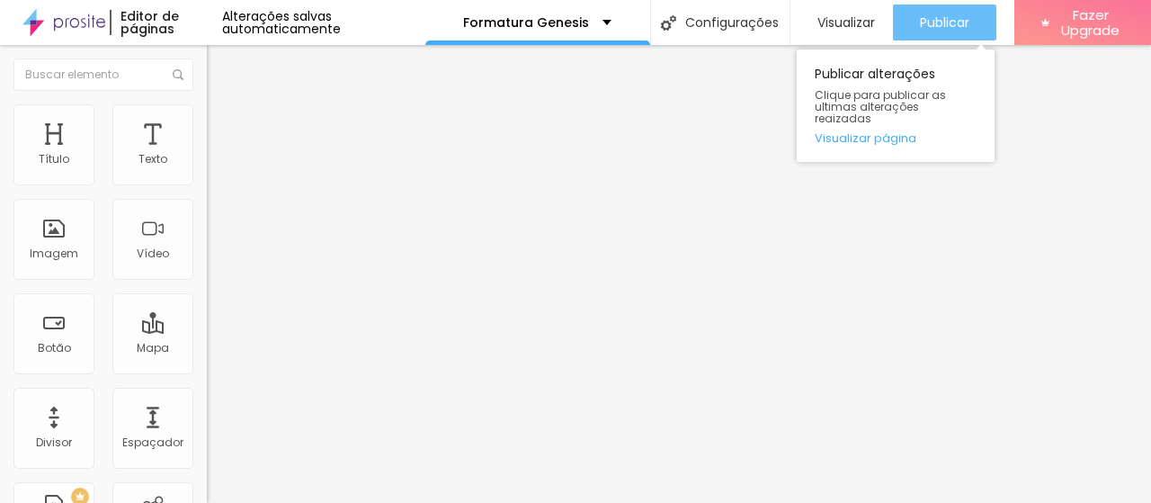
click at [953, 11] on div "Publicar" at bounding box center [944, 22] width 49 height 36
click at [952, 25] on span "Publicar" at bounding box center [944, 22] width 49 height 14
click at [949, 30] on span "Publicar" at bounding box center [944, 22] width 49 height 14
click at [964, 22] on span "Publicar" at bounding box center [944, 22] width 49 height 14
